Goal: Task Accomplishment & Management: Complete application form

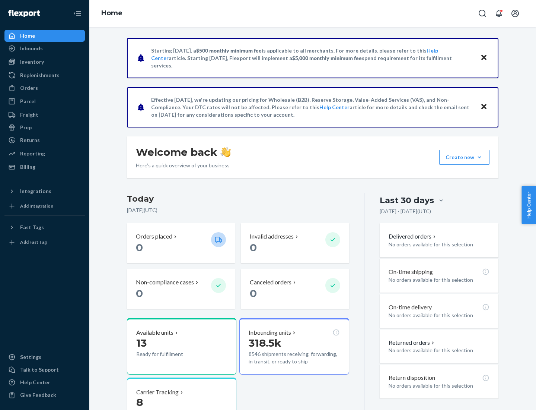
click at [480, 157] on button "Create new Create new inbound Create new order Create new product" at bounding box center [465, 157] width 50 height 15
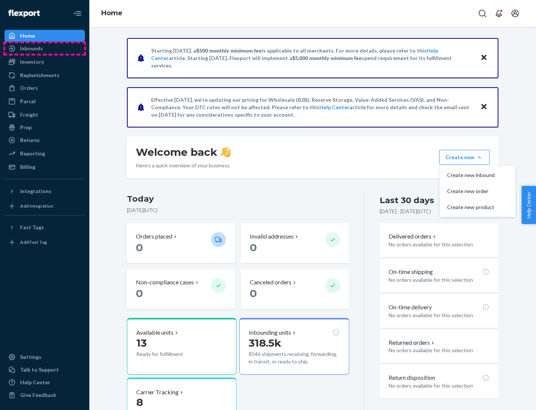
click at [45, 48] on div "Inbounds" at bounding box center [44, 48] width 79 height 10
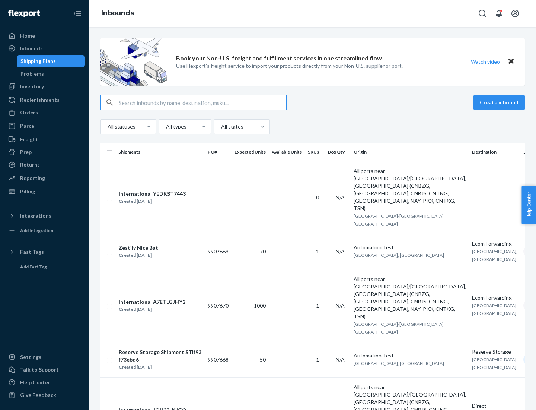
click at [501, 102] on button "Create inbound" at bounding box center [499, 102] width 51 height 15
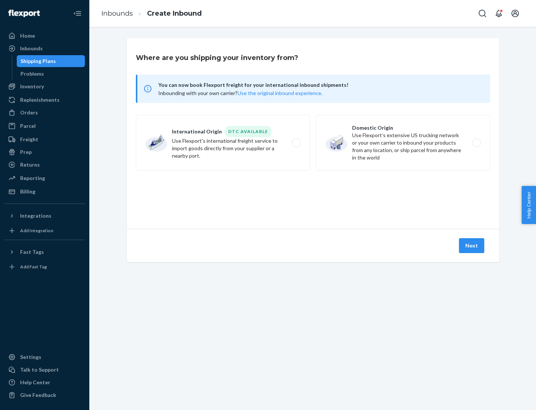
click at [403, 143] on label "Domestic Origin Use Flexport’s extensive US trucking network or your own carrie…" at bounding box center [403, 143] width 174 height 56
click at [477, 143] on input "Domestic Origin Use Flexport’s extensive US trucking network or your own carrie…" at bounding box center [479, 142] width 5 height 5
radio input "true"
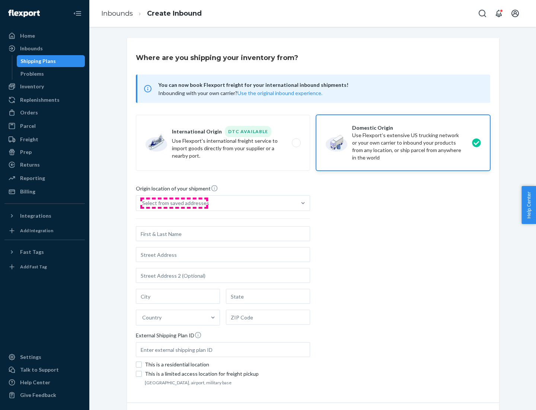
click at [174, 203] on div "Select from saved addresses" at bounding box center [175, 202] width 67 height 7
click at [143, 203] on input "Select from saved addresses" at bounding box center [142, 202] width 1 height 7
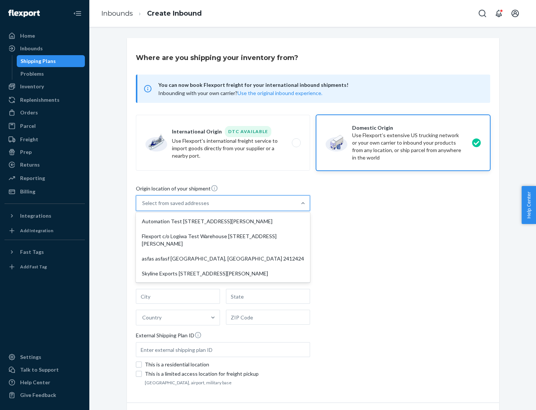
scroll to position [3, 0]
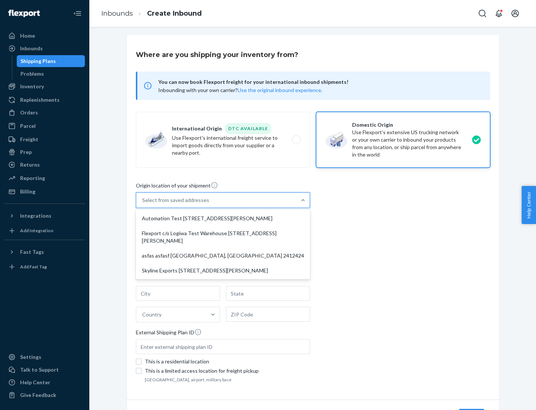
click at [223, 218] on div "Automation Test [STREET_ADDRESS][PERSON_NAME]" at bounding box center [222, 218] width 171 height 15
click at [143, 204] on input "option Automation Test [STREET_ADDRESS][PERSON_NAME] focused, 1 of 4. 4 results…" at bounding box center [142, 199] width 1 height 7
type input "Automation Test"
type input "9th Floor"
type input "[GEOGRAPHIC_DATA]"
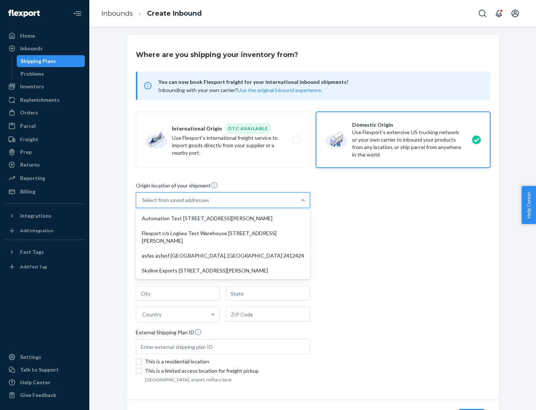
type input "CA"
type input "94104"
type input "[STREET_ADDRESS][PERSON_NAME]"
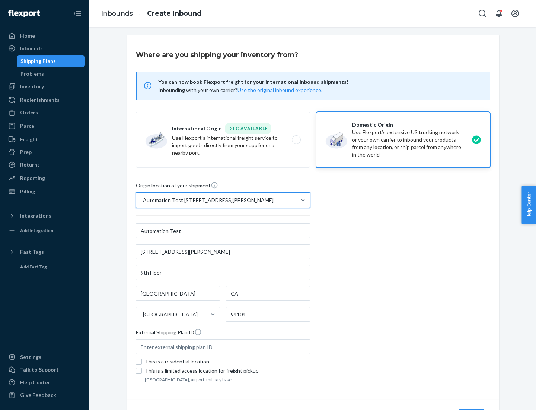
scroll to position [44, 0]
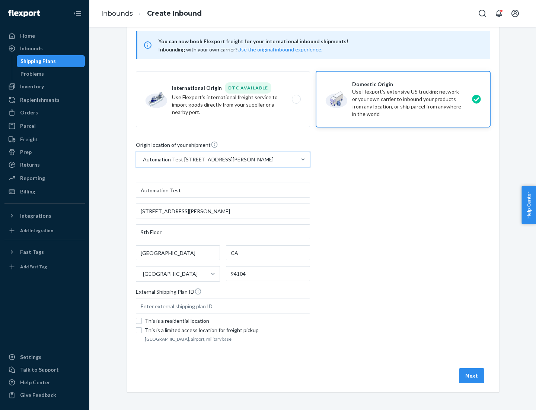
click at [472, 376] on button "Next" at bounding box center [471, 375] width 25 height 15
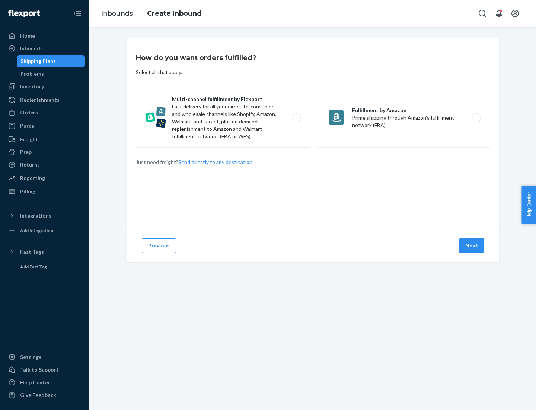
click at [223, 118] on label "Multi-channel fulfillment by Flexport Fast delivery for all your direct-to-cons…" at bounding box center [223, 118] width 174 height 60
click at [296, 118] on input "Multi-channel fulfillment by Flexport Fast delivery for all your direct-to-cons…" at bounding box center [298, 117] width 5 height 5
radio input "true"
click at [472, 246] on button "Next" at bounding box center [471, 245] width 25 height 15
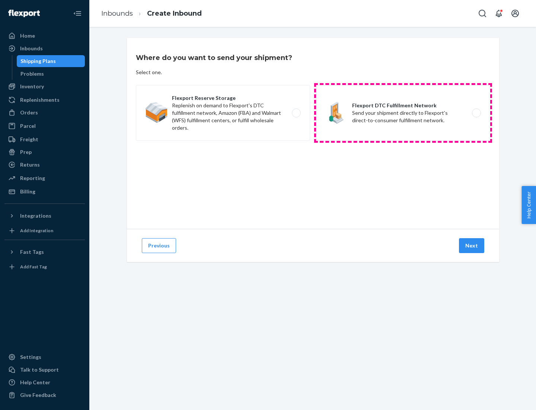
click at [403, 113] on label "Flexport DTC Fulfillment Network Send your shipment directly to Flexport's dire…" at bounding box center [403, 113] width 174 height 56
click at [477, 113] on input "Flexport DTC Fulfillment Network Send your shipment directly to Flexport's dire…" at bounding box center [479, 113] width 5 height 5
radio input "true"
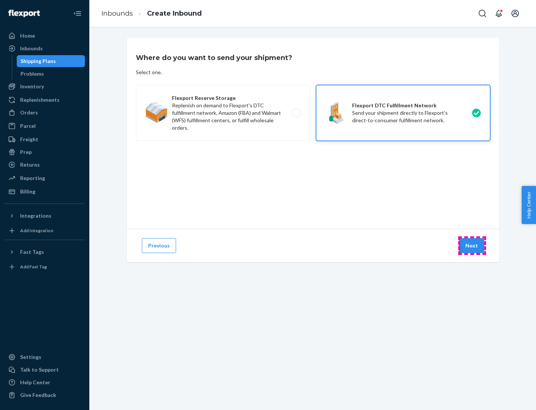
click at [472, 246] on button "Next" at bounding box center [471, 245] width 25 height 15
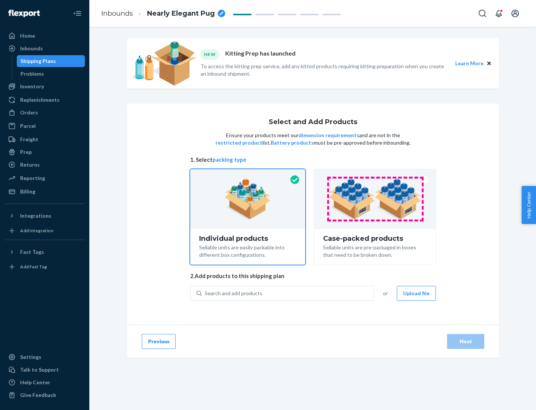
click at [376, 199] on img at bounding box center [375, 198] width 93 height 41
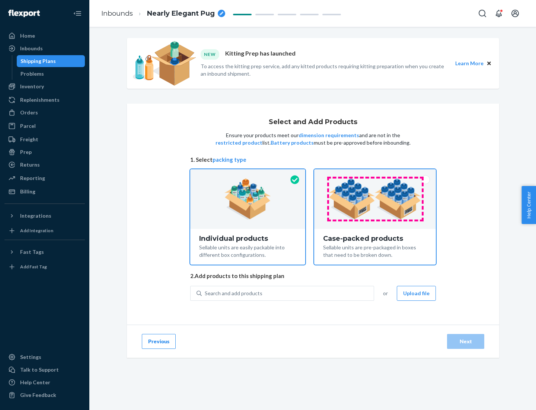
click at [376, 174] on input "Case-packed products Sellable units are pre-packaged in boxes that need to be b…" at bounding box center [375, 171] width 5 height 5
radio input "true"
radio input "false"
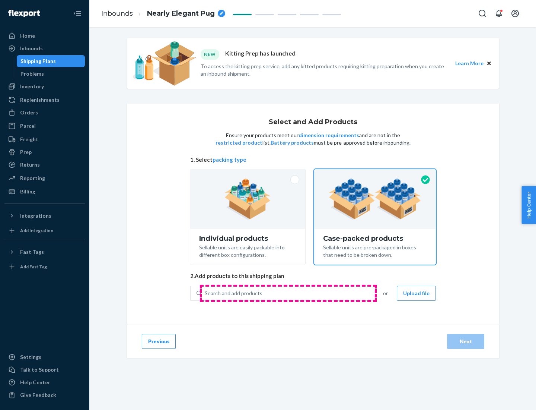
click at [288, 293] on div "Search and add products" at bounding box center [288, 293] width 172 height 13
click at [206, 293] on input "Search and add products" at bounding box center [205, 292] width 1 height 7
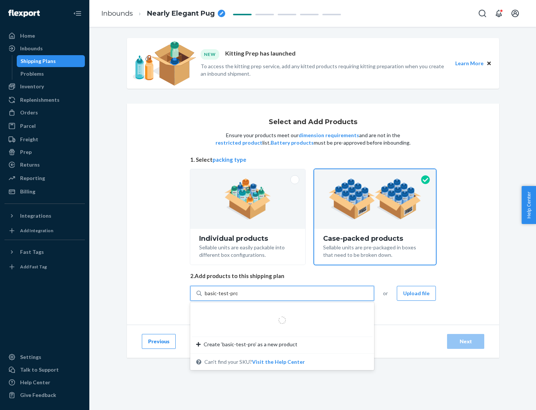
type input "basic-test-product-1"
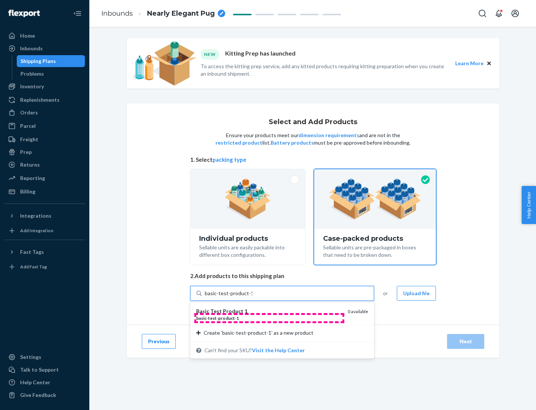
click at [269, 318] on div "basic - test - product - 1" at bounding box center [269, 318] width 146 height 6
click at [253, 297] on input "basic-test-product-1" at bounding box center [229, 292] width 48 height 7
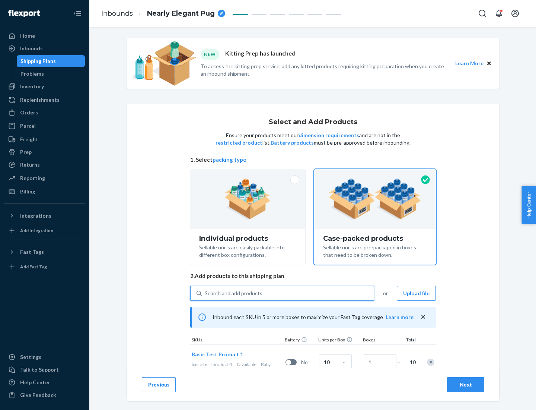
scroll to position [27, 0]
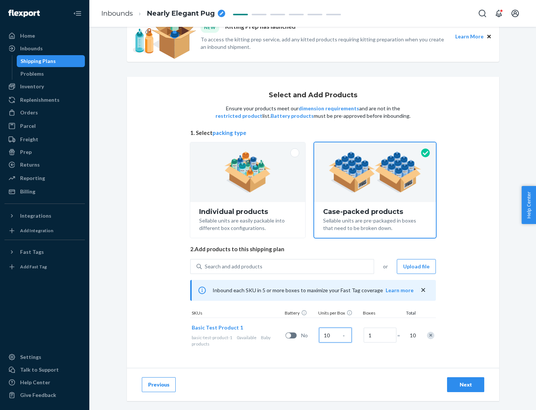
type input "10"
type input "7"
click at [466, 384] on div "Next" at bounding box center [466, 384] width 25 height 7
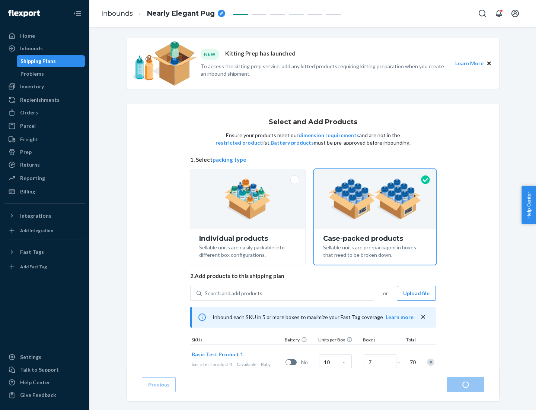
radio input "true"
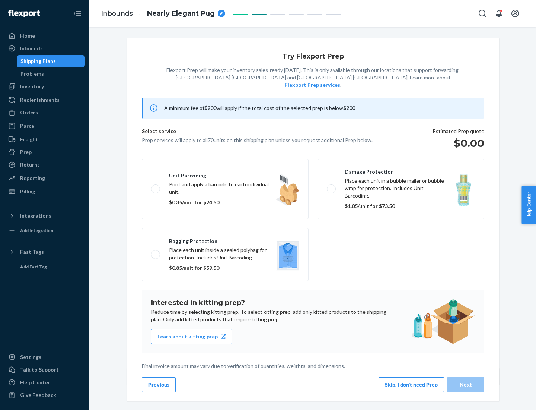
scroll to position [2, 0]
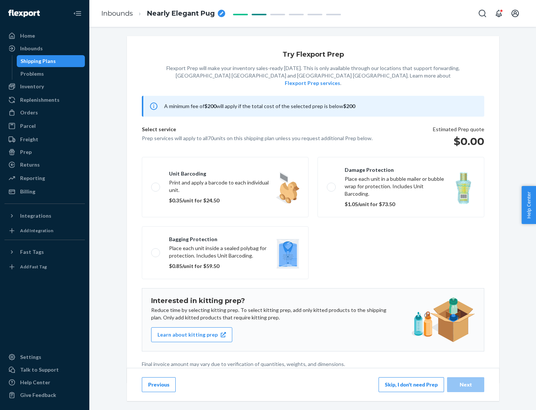
click at [225, 237] on label "Bagging protection Place each unit inside a sealed polybag for protection. Incl…" at bounding box center [225, 252] width 167 height 53
click at [156, 250] on input "Bagging protection Place each unit inside a sealed polybag for protection. Incl…" at bounding box center [153, 252] width 5 height 5
checkbox input "true"
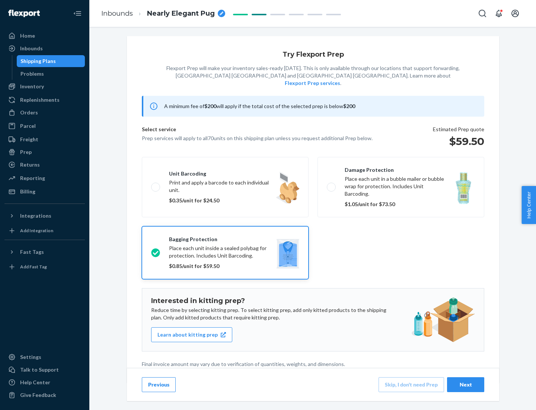
click at [466, 384] on div "Next" at bounding box center [466, 384] width 25 height 7
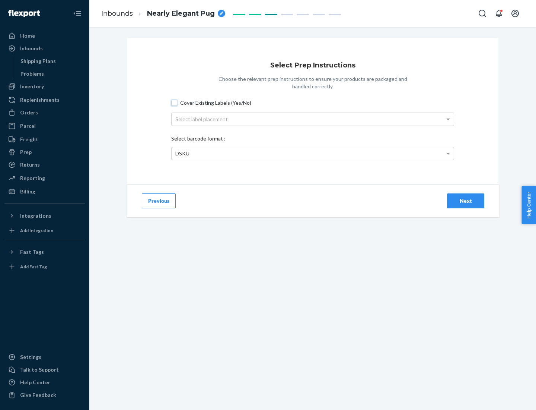
click at [174, 102] on input "Cover Existing Labels (Yes/No)" at bounding box center [174, 103] width 6 height 6
checkbox input "true"
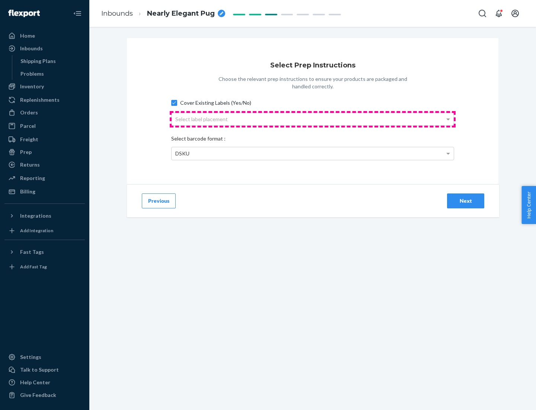
click at [313, 119] on div "Select label placement" at bounding box center [313, 119] width 282 height 13
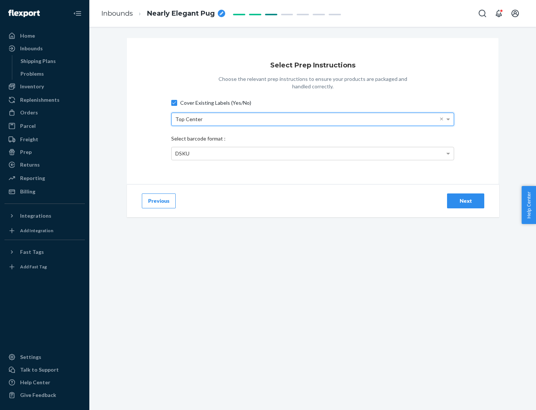
click at [313, 153] on div "DSKU" at bounding box center [313, 153] width 282 height 13
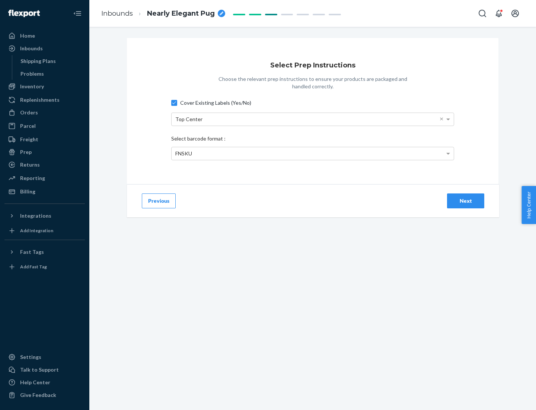
click at [466, 200] on div "Next" at bounding box center [466, 200] width 25 height 7
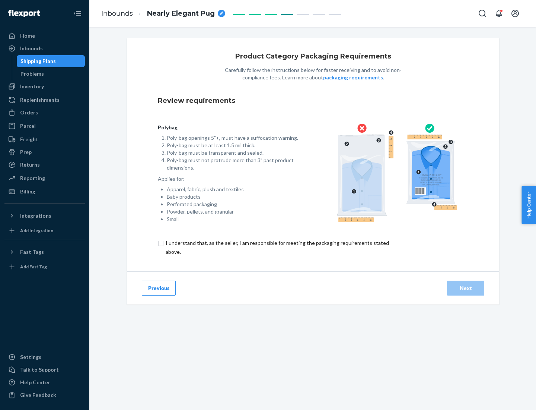
click at [277, 247] on input "checkbox" at bounding box center [282, 247] width 248 height 18
checkbox input "true"
click at [466, 288] on div "Next" at bounding box center [466, 287] width 25 height 7
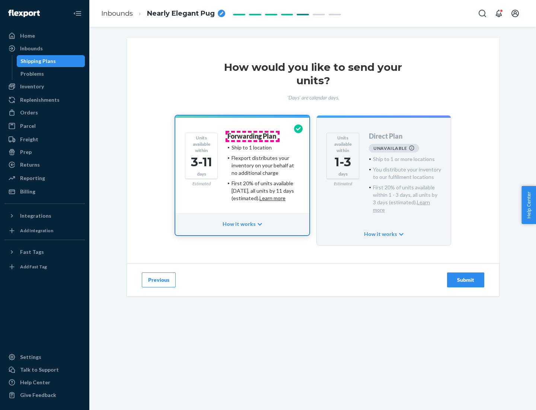
click at [253, 136] on h4 "Forwarding Plan" at bounding box center [252, 136] width 49 height 7
click at [466, 276] on div "Submit" at bounding box center [466, 279] width 25 height 7
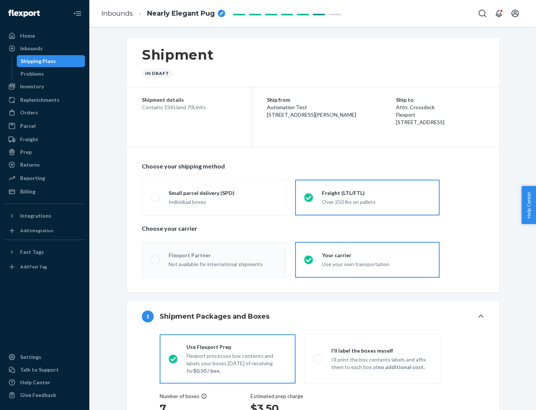
radio input "true"
radio input "false"
radio input "true"
radio input "false"
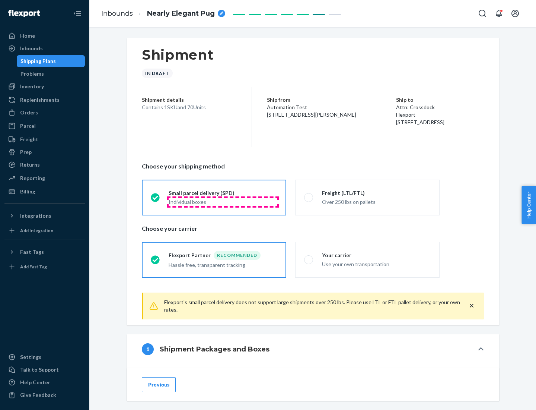
click at [223, 202] on div "Individual boxes" at bounding box center [223, 201] width 109 height 7
click at [156, 200] on input "Small parcel delivery (SPD) Individual boxes" at bounding box center [153, 197] width 5 height 5
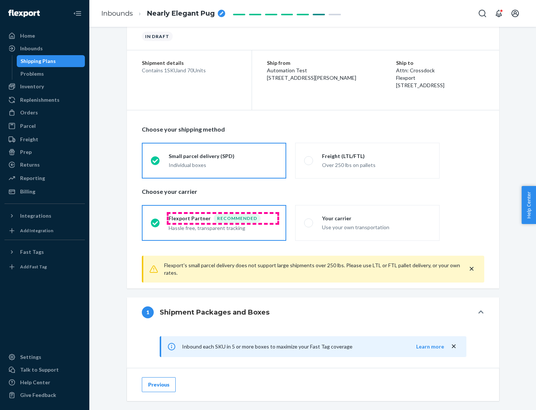
click at [223, 218] on div "Recommended" at bounding box center [237, 218] width 47 height 9
click at [156, 220] on input "Flexport Partner Recommended Hassle free, transparent tracking" at bounding box center [153, 222] width 5 height 5
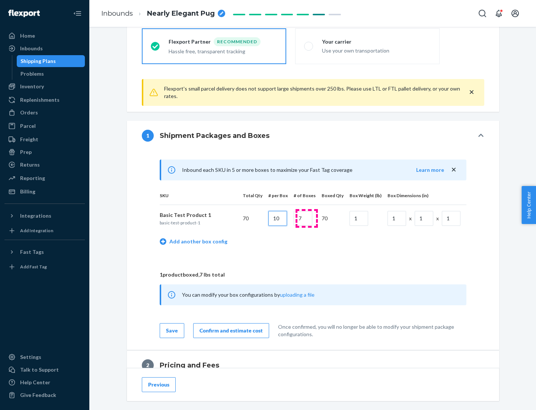
type input "10"
type input "7"
type input "1"
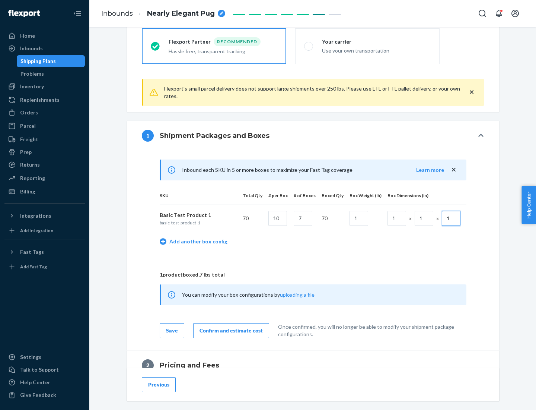
scroll to position [326, 0]
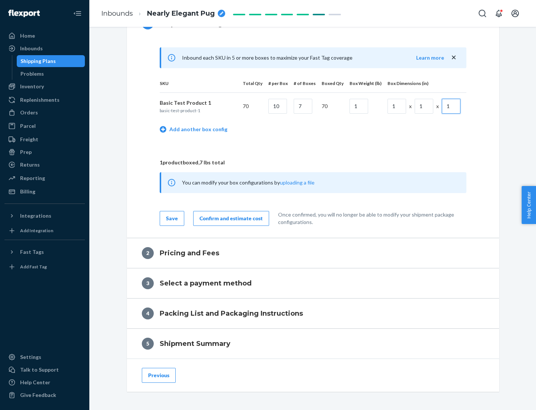
type input "1"
click at [230, 218] on div "Confirm and estimate cost" at bounding box center [231, 218] width 63 height 7
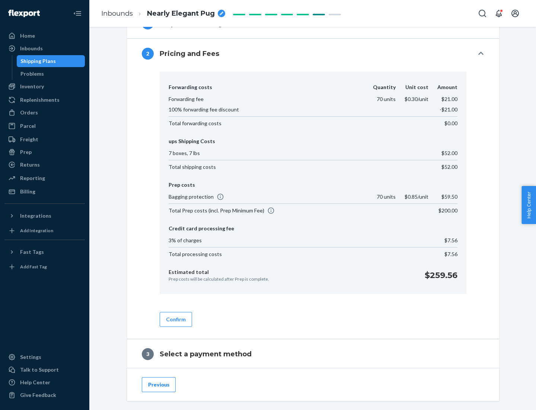
scroll to position [427, 0]
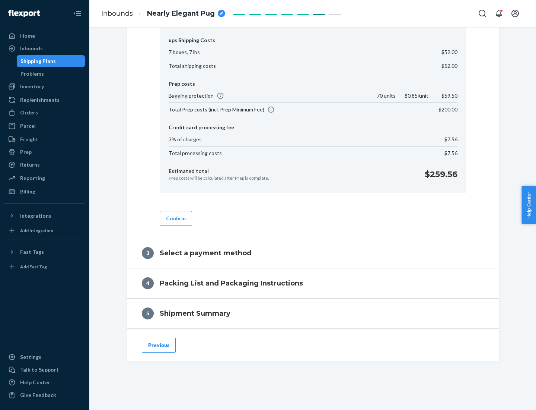
click at [175, 218] on button "Confirm" at bounding box center [176, 218] width 32 height 15
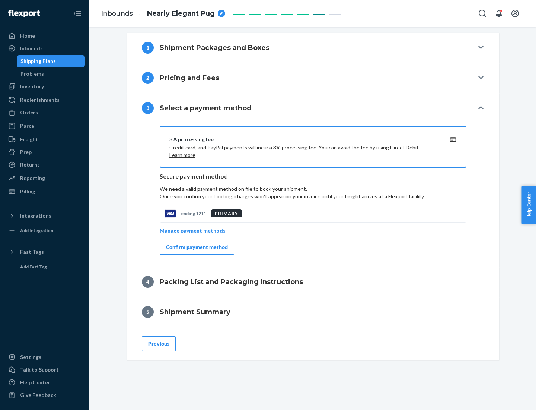
scroll to position [301, 0]
click at [196, 247] on div "Confirm payment method" at bounding box center [197, 246] width 62 height 7
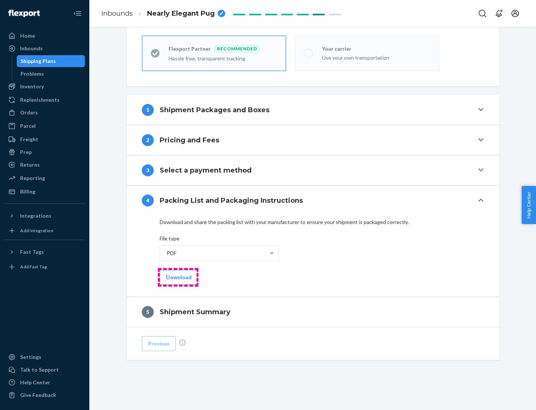
click at [178, 277] on button "Download" at bounding box center [179, 277] width 38 height 15
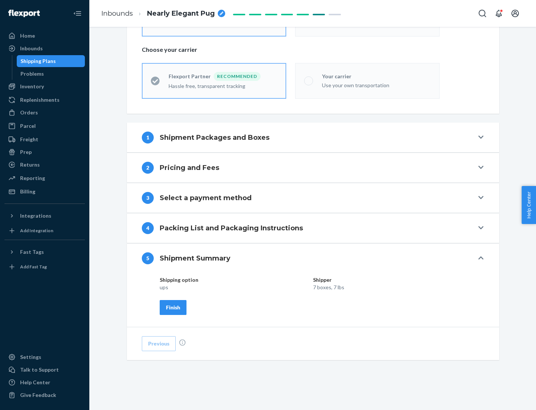
scroll to position [179, 0]
